Goal: Task Accomplishment & Management: Manage account settings

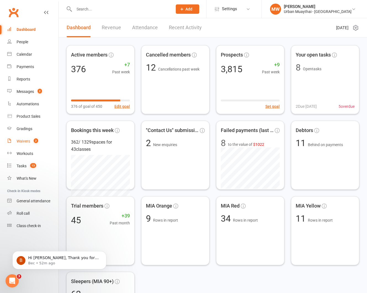
click at [23, 141] on div "Waivers" at bounding box center [24, 141] width 14 height 4
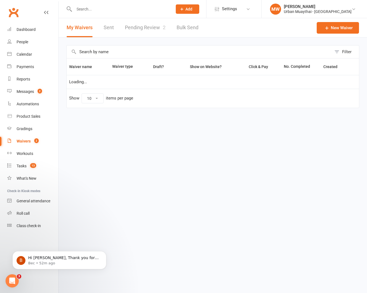
select select "50"
click at [141, 26] on link "Pending Review 2" at bounding box center [145, 27] width 41 height 19
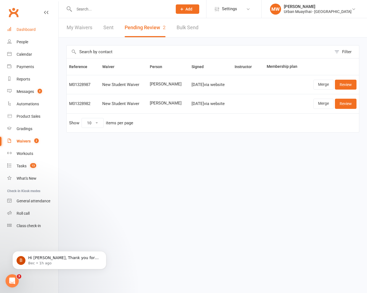
click at [26, 29] on div "Dashboard" at bounding box center [26, 29] width 19 height 4
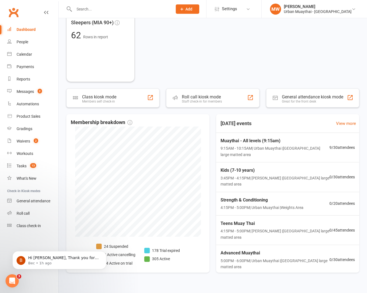
scroll to position [254, 0]
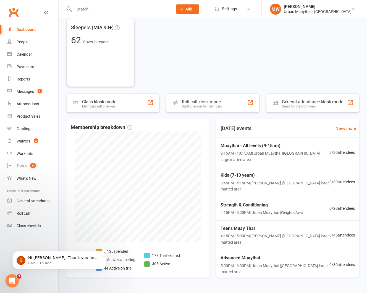
click at [80, 261] on p "Bec • 1h ago" at bounding box center [63, 263] width 71 height 5
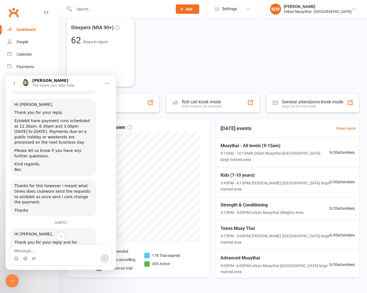
scroll to position [548, 0]
click at [17, 83] on button "go back" at bounding box center [14, 83] width 10 height 10
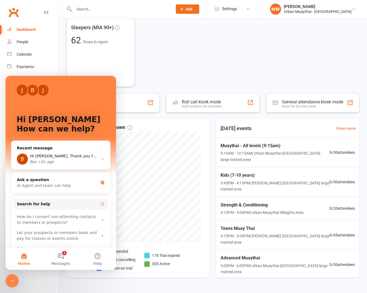
scroll to position [0, 0]
click at [13, 282] on icon "Close Intercom Messenger" at bounding box center [12, 281] width 7 height 7
